Goal: Task Accomplishment & Management: Use online tool/utility

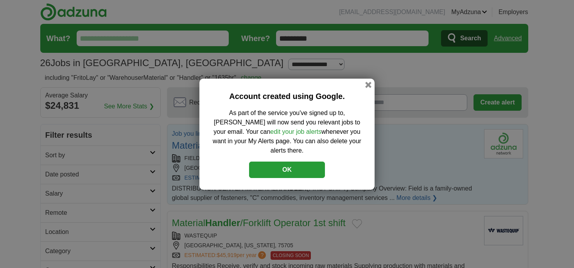
click at [303, 163] on button "OK" at bounding box center [287, 169] width 76 height 16
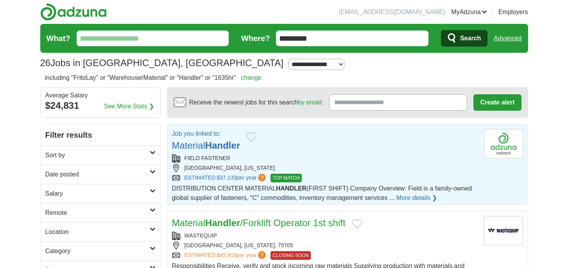
click at [419, 197] on link "More details ❯" at bounding box center [416, 197] width 41 height 9
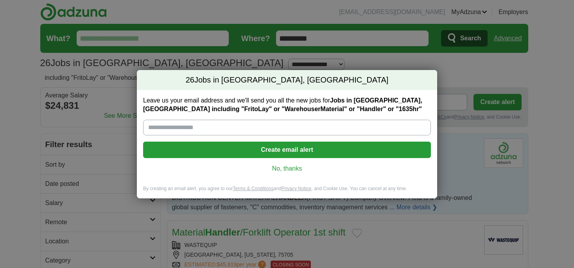
click at [286, 166] on link "No, thanks" at bounding box center [286, 168] width 275 height 9
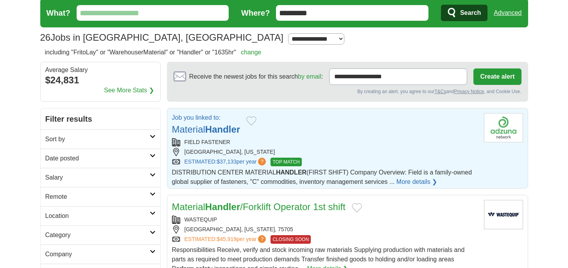
scroll to position [39, 0]
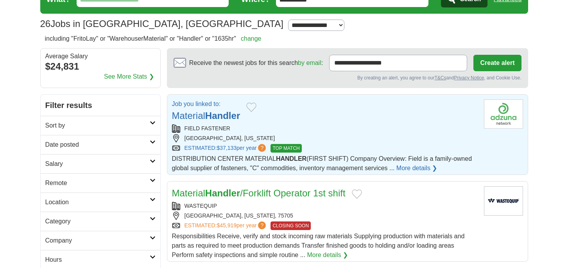
click at [400, 168] on link "More details ❯" at bounding box center [416, 167] width 41 height 9
